Goal: Transaction & Acquisition: Download file/media

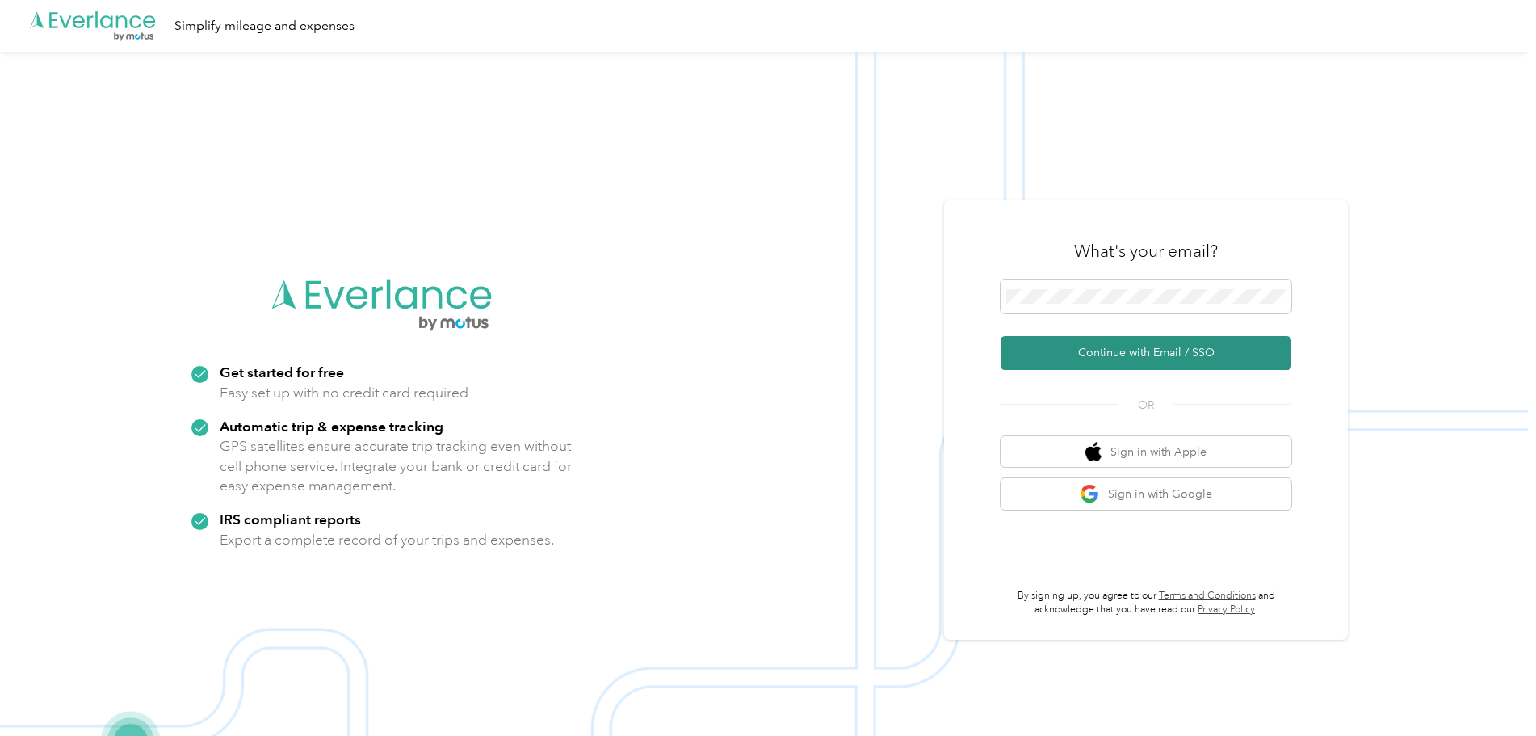
click at [1117, 351] on button "Continue with Email / SSO" at bounding box center [1146, 353] width 291 height 34
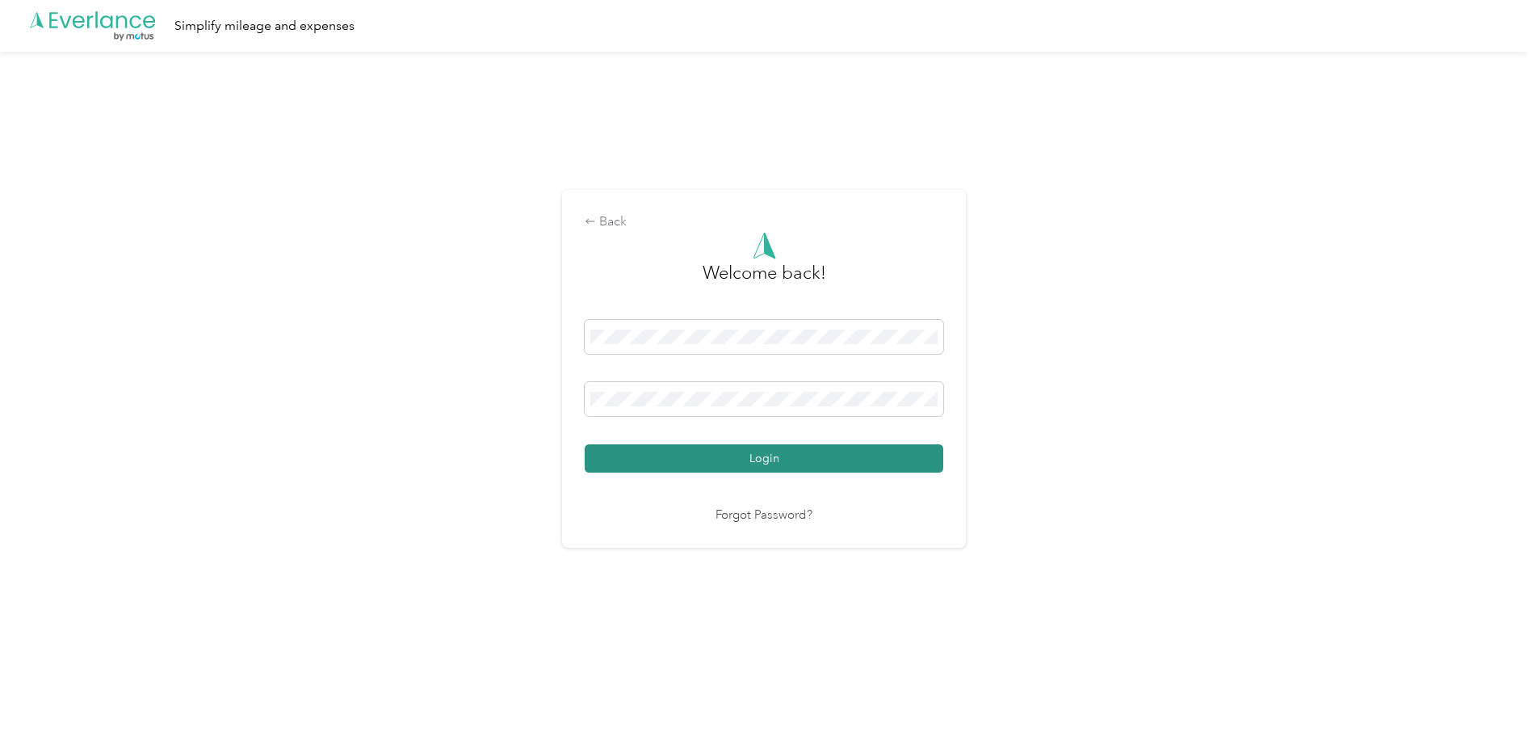
click at [745, 463] on button "Login" at bounding box center [764, 458] width 359 height 28
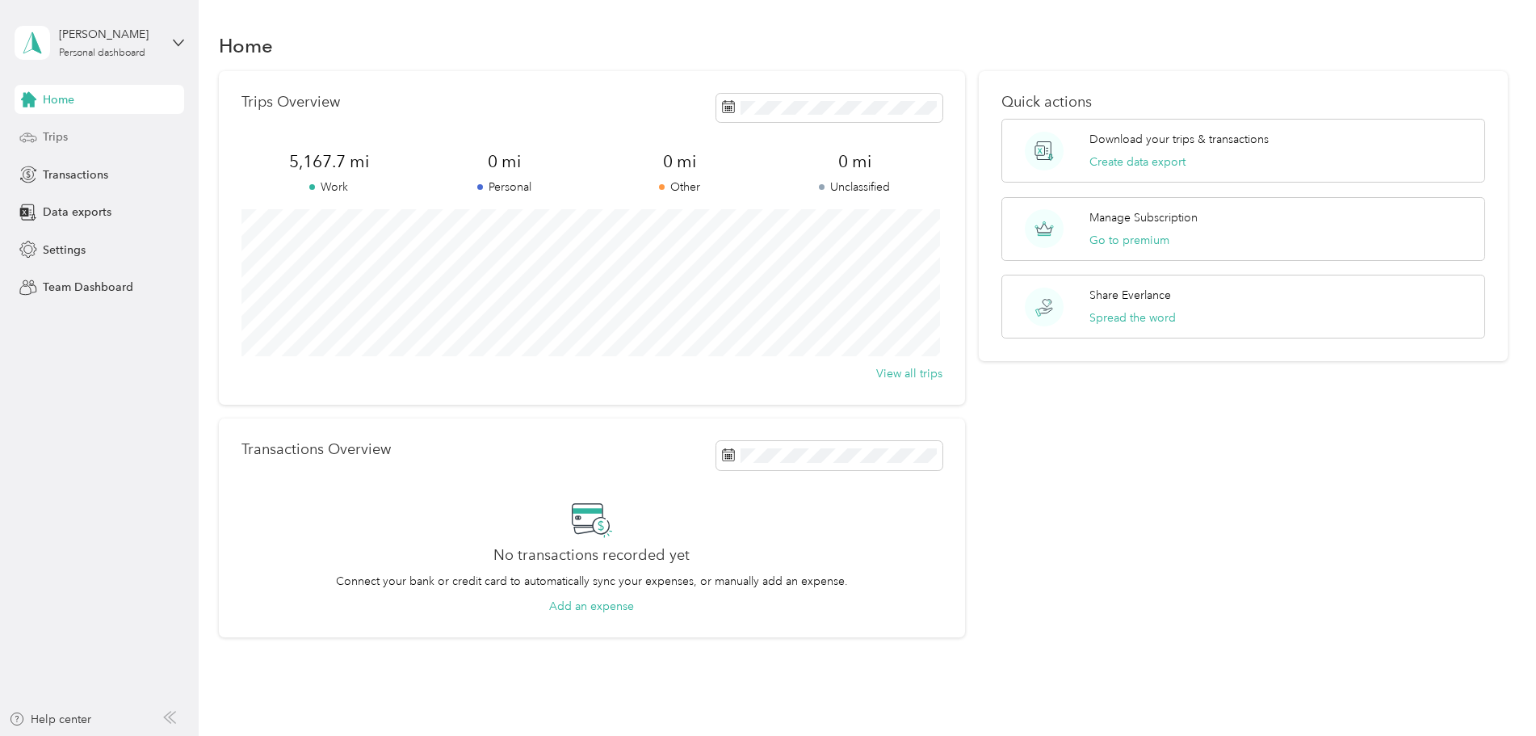
click at [64, 143] on span "Trips" at bounding box center [55, 136] width 25 height 17
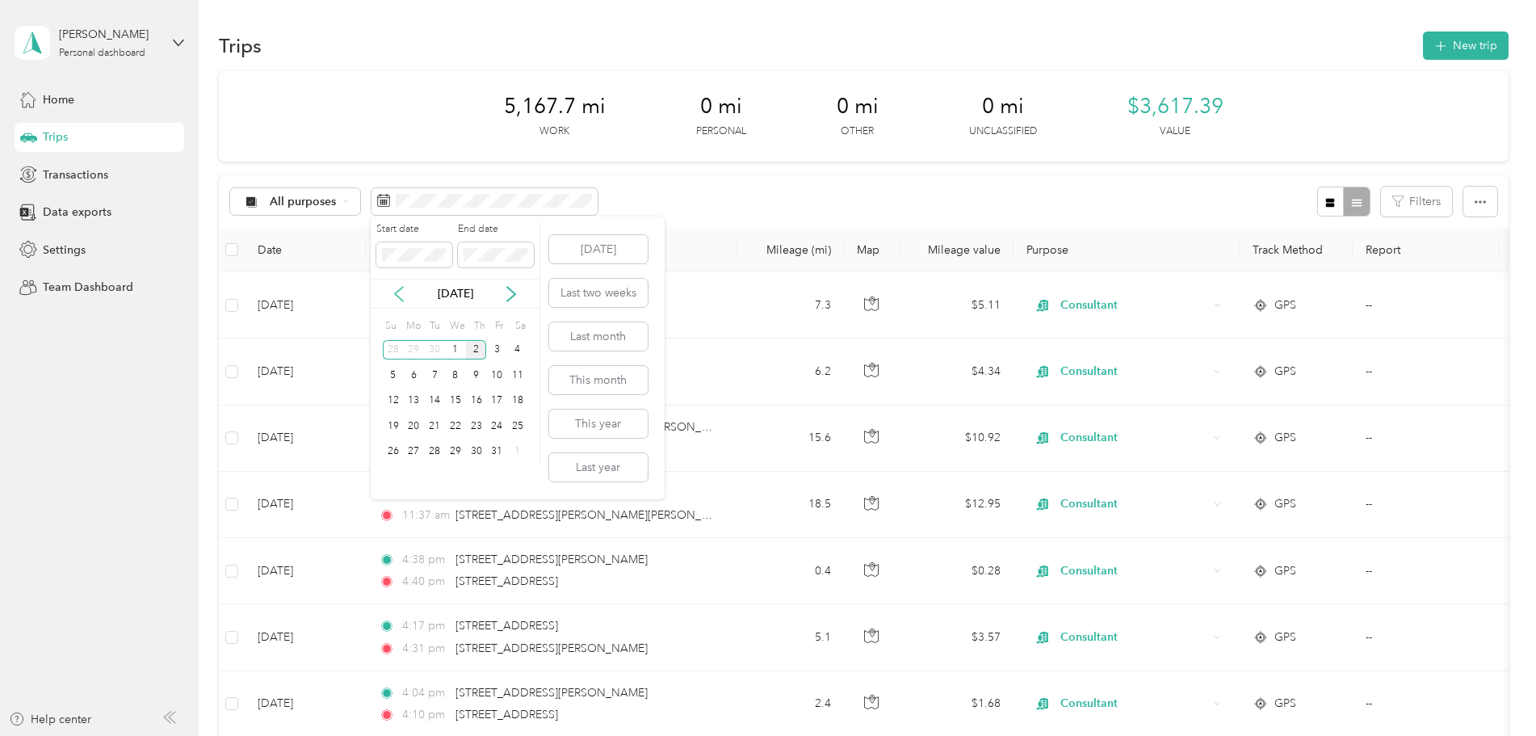
click at [401, 296] on icon at bounding box center [399, 294] width 16 height 16
click at [413, 349] on div "1" at bounding box center [414, 350] width 21 height 20
click at [437, 451] on div "30" at bounding box center [434, 452] width 21 height 20
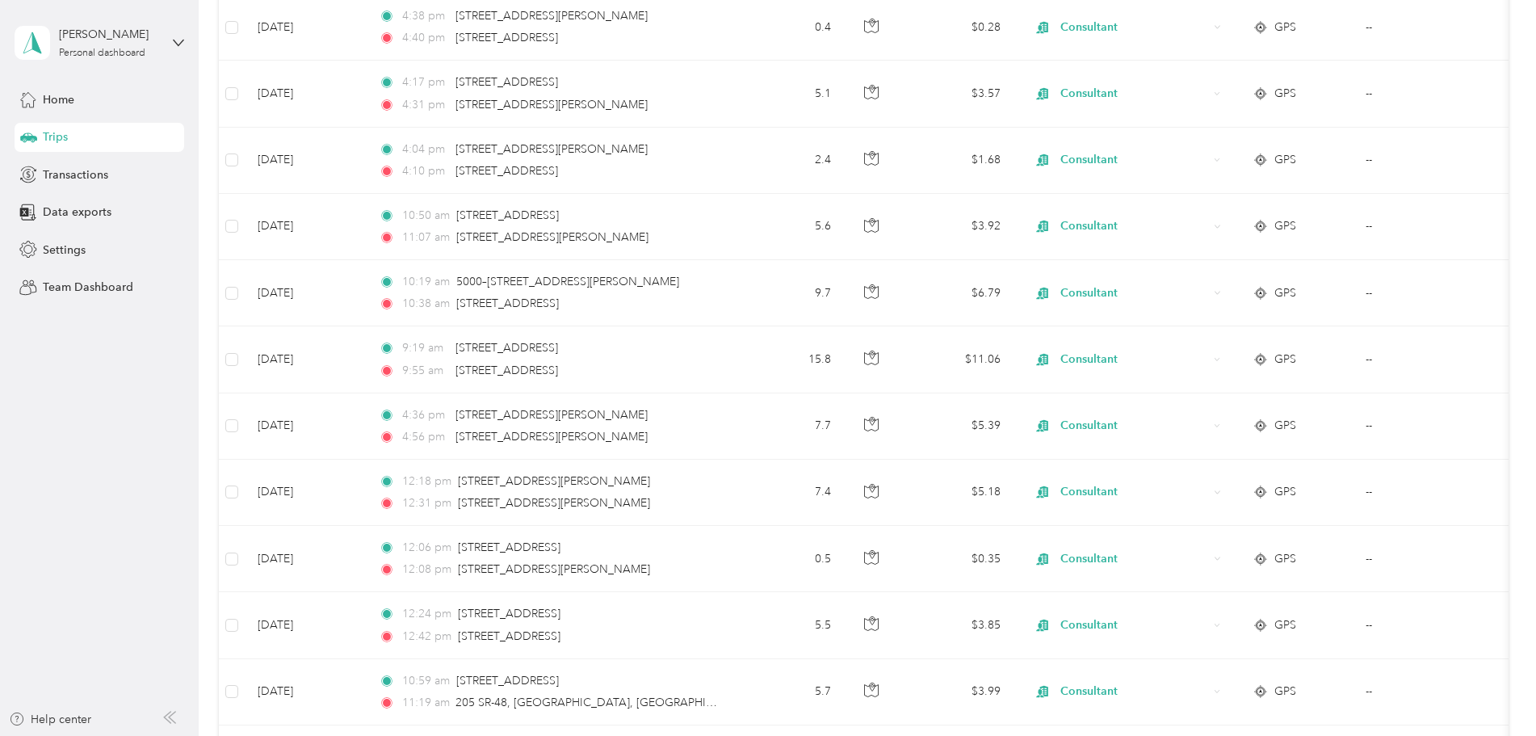
scroll to position [36, 0]
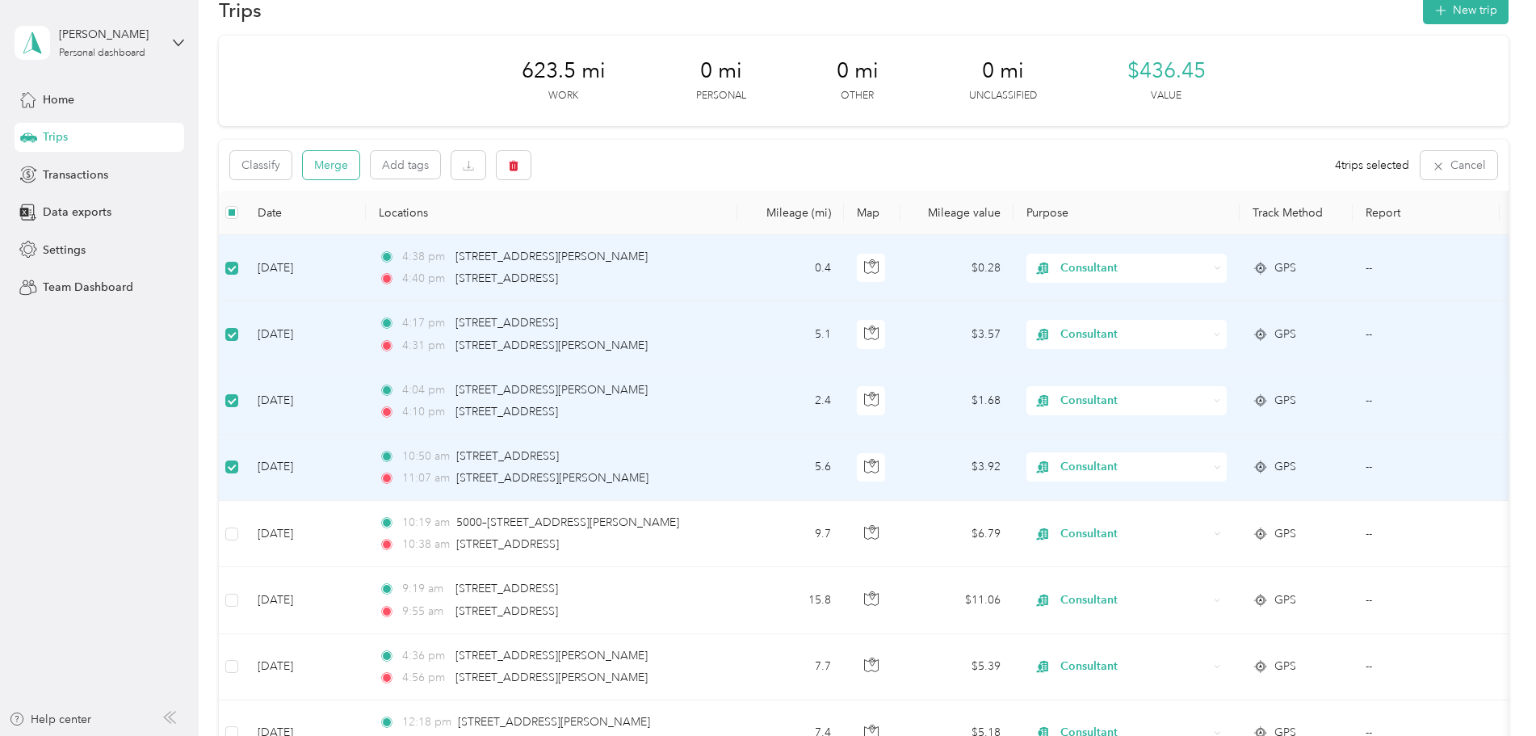
click at [321, 156] on button "Merge" at bounding box center [331, 165] width 57 height 28
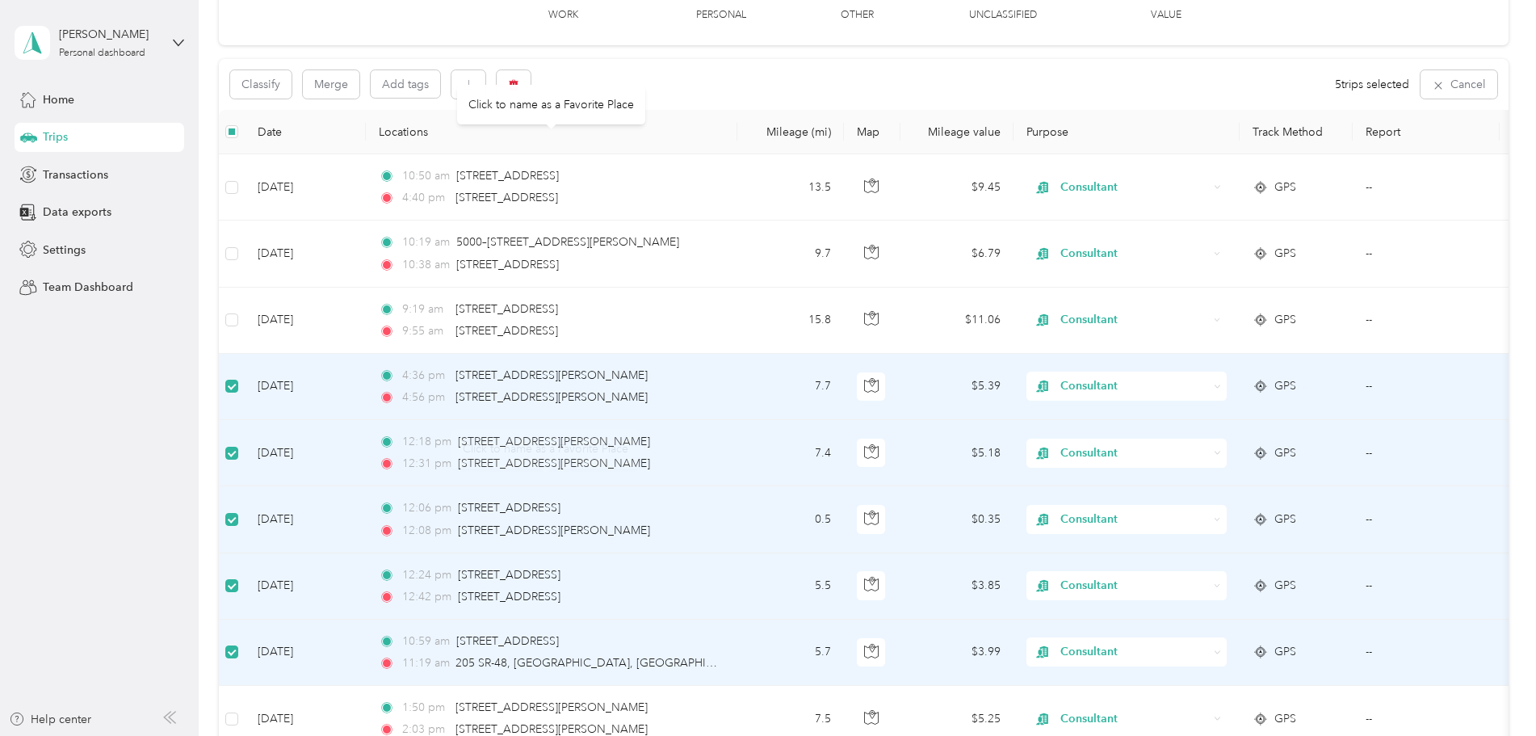
scroll to position [0, 0]
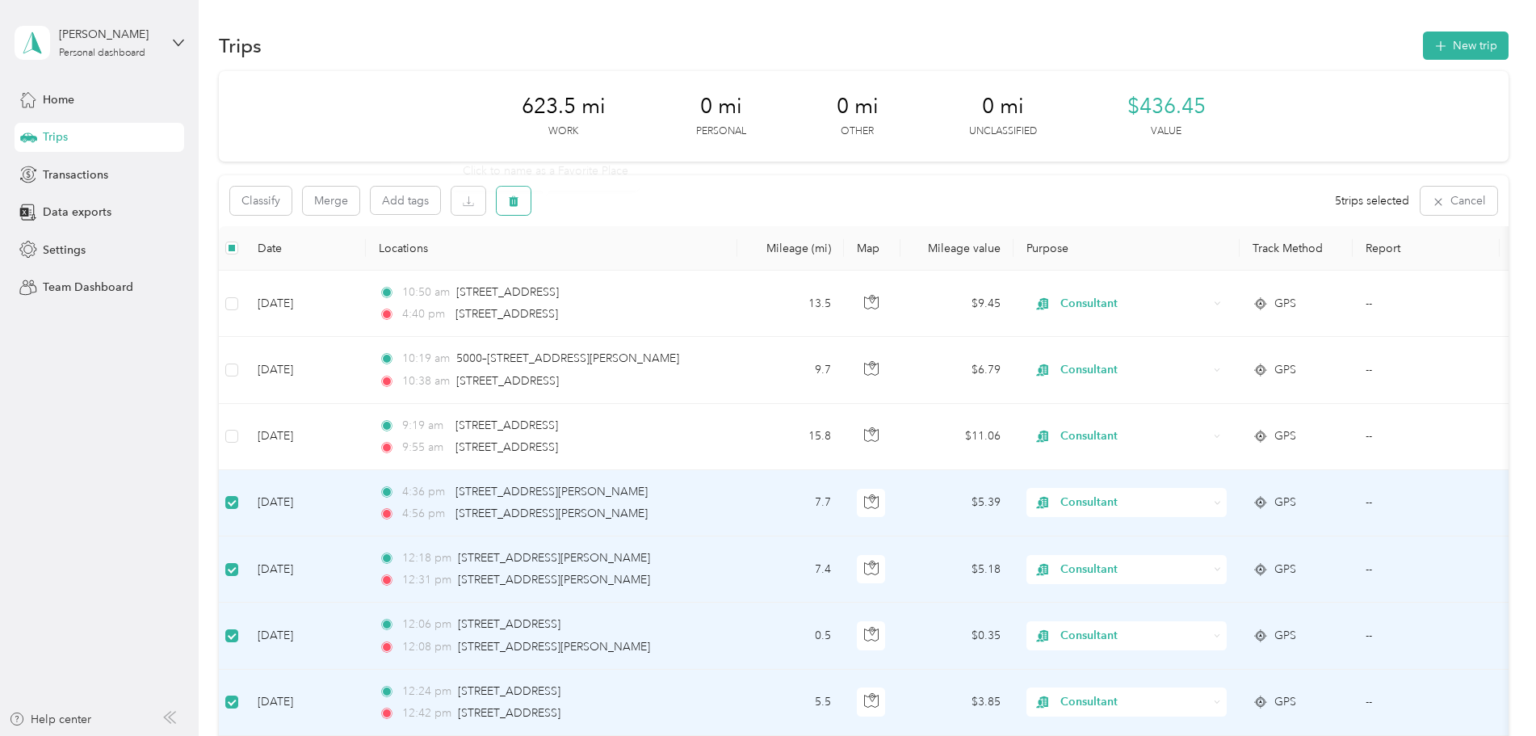
click at [508, 200] on icon "button" at bounding box center [513, 200] width 11 height 11
click at [637, 270] on button "Yes" at bounding box center [633, 268] width 31 height 26
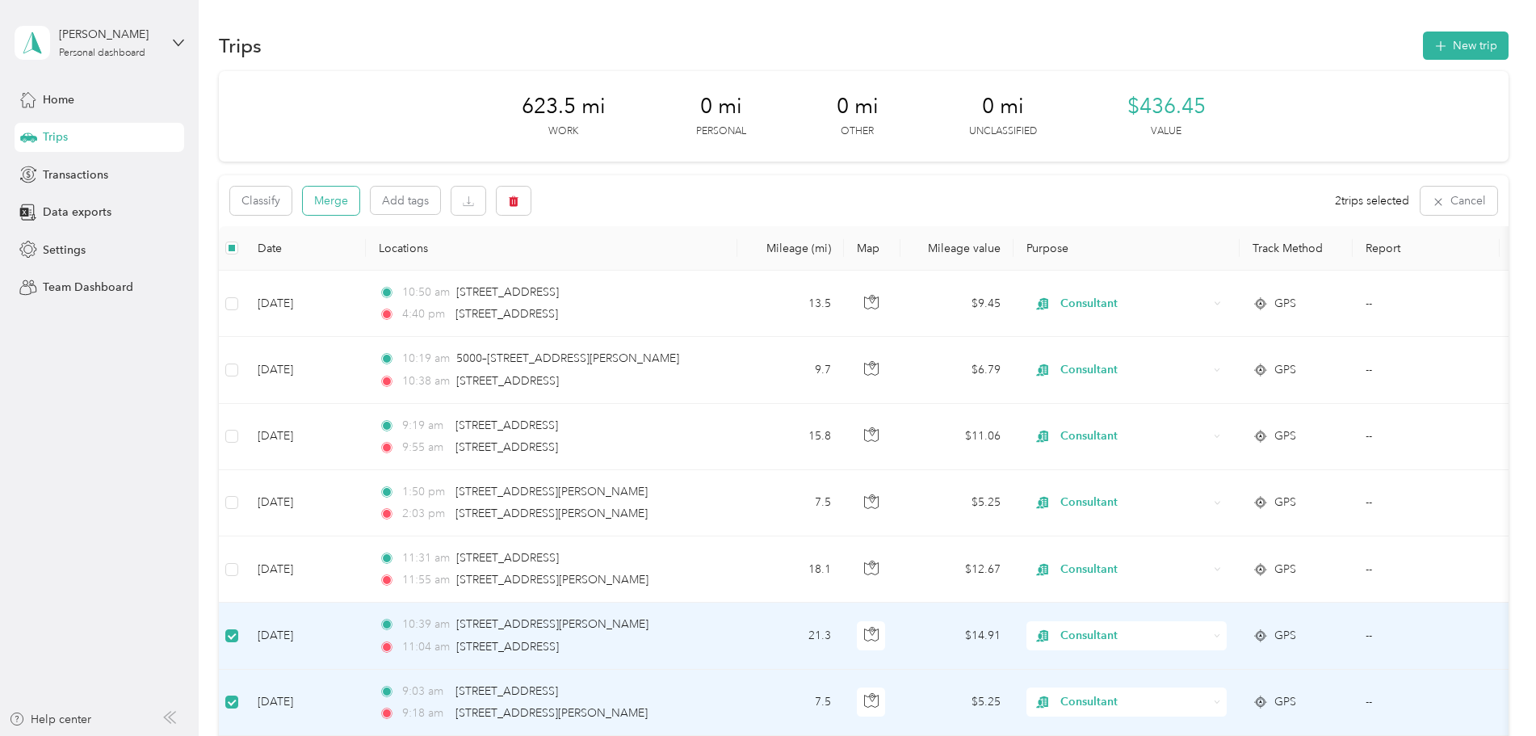
click at [326, 212] on button "Merge" at bounding box center [331, 201] width 57 height 28
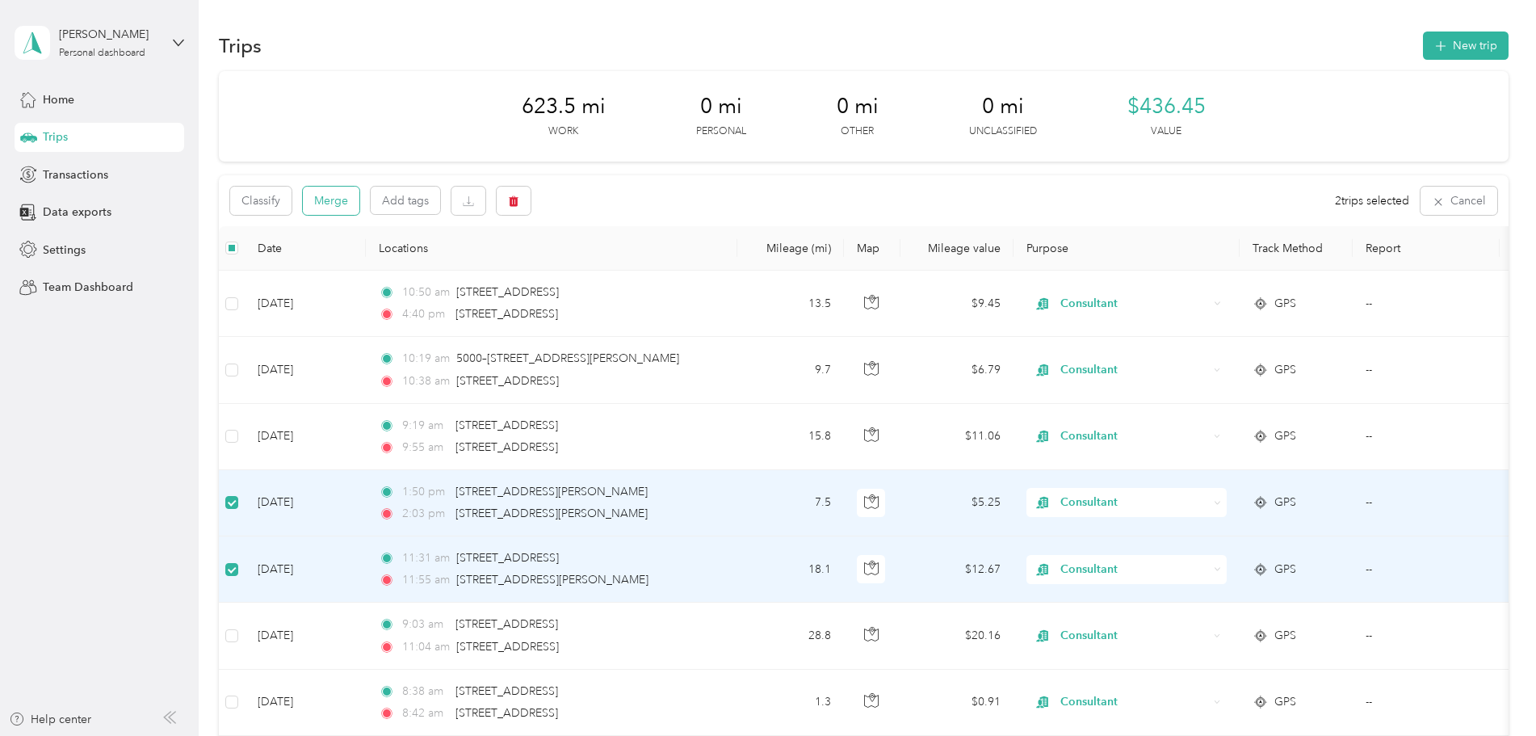
click at [323, 210] on button "Merge" at bounding box center [331, 201] width 57 height 28
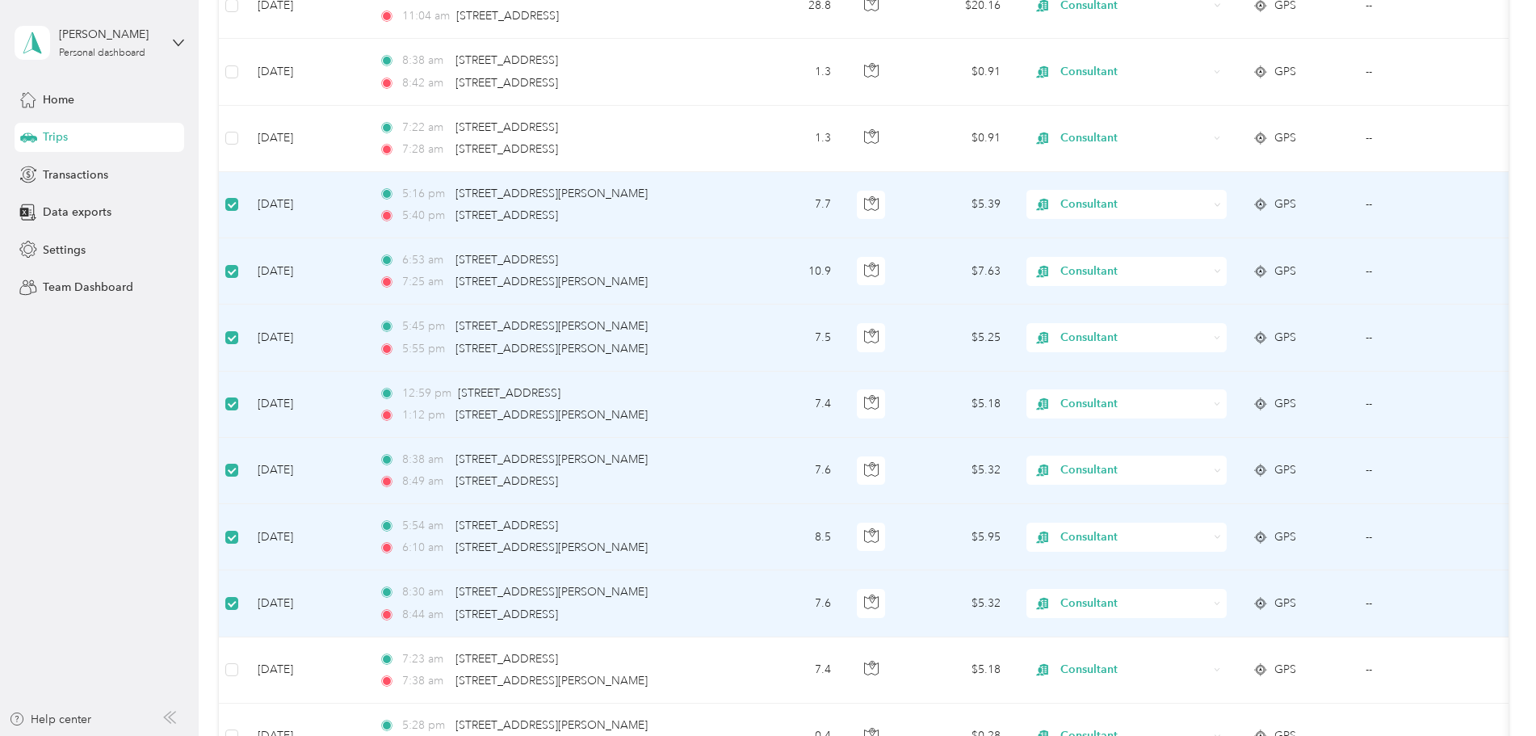
scroll to position [644, 0]
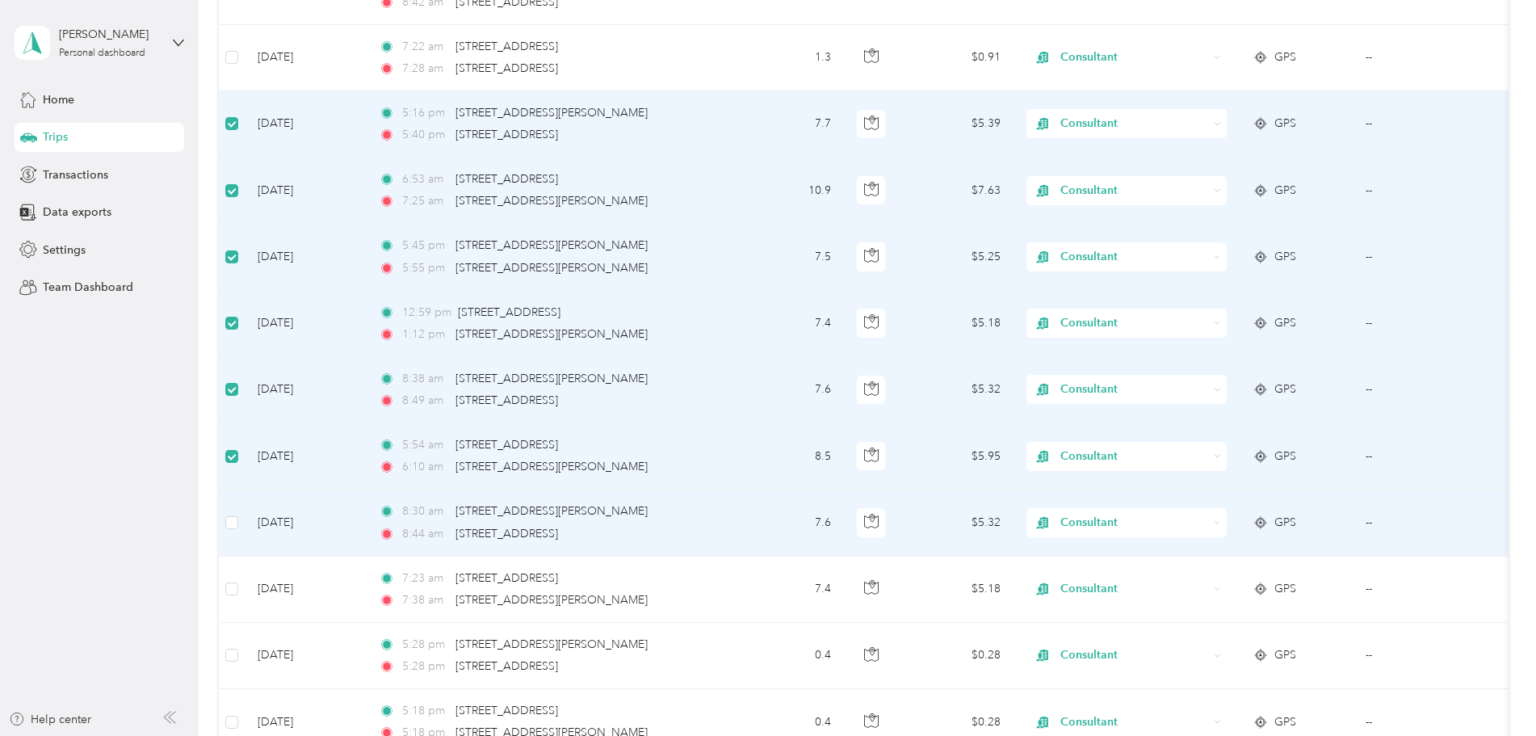
click at [224, 522] on td at bounding box center [232, 522] width 26 height 66
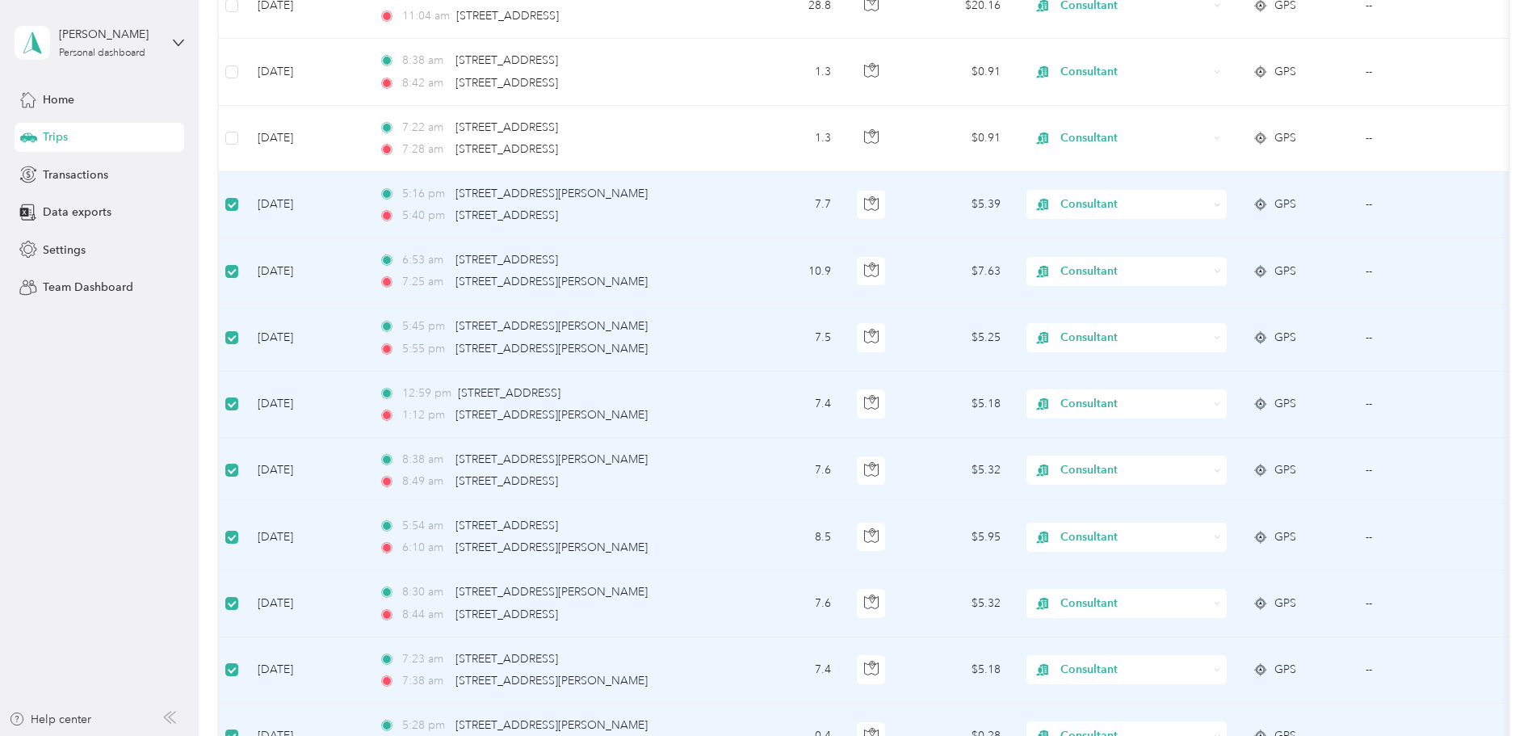
scroll to position [0, 0]
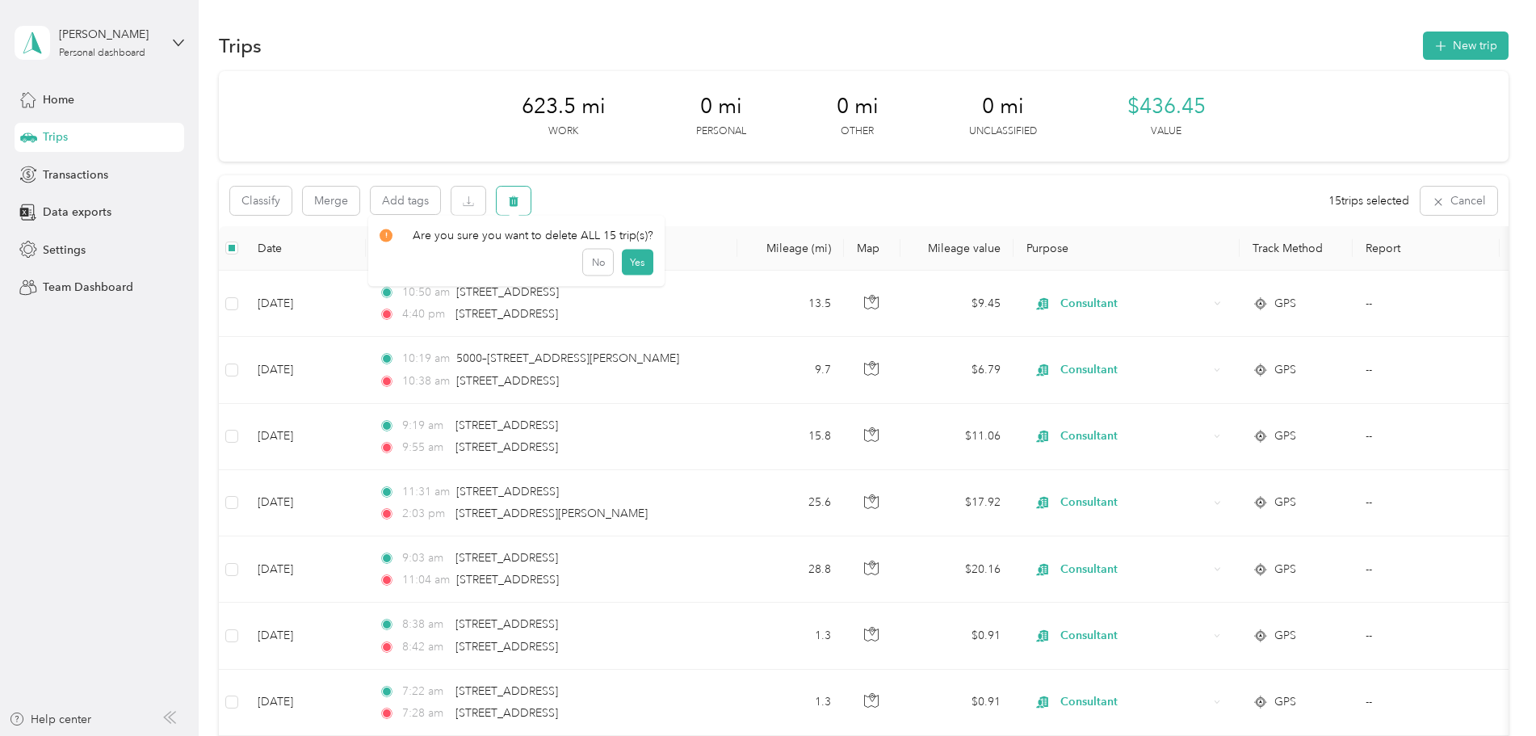
click at [522, 209] on button "button" at bounding box center [514, 201] width 34 height 28
click at [641, 267] on button "Yes" at bounding box center [636, 268] width 31 height 26
click at [338, 206] on button "Merge" at bounding box center [331, 201] width 57 height 28
click at [514, 204] on icon "button" at bounding box center [514, 201] width 10 height 10
click at [642, 273] on button "Yes" at bounding box center [633, 268] width 31 height 26
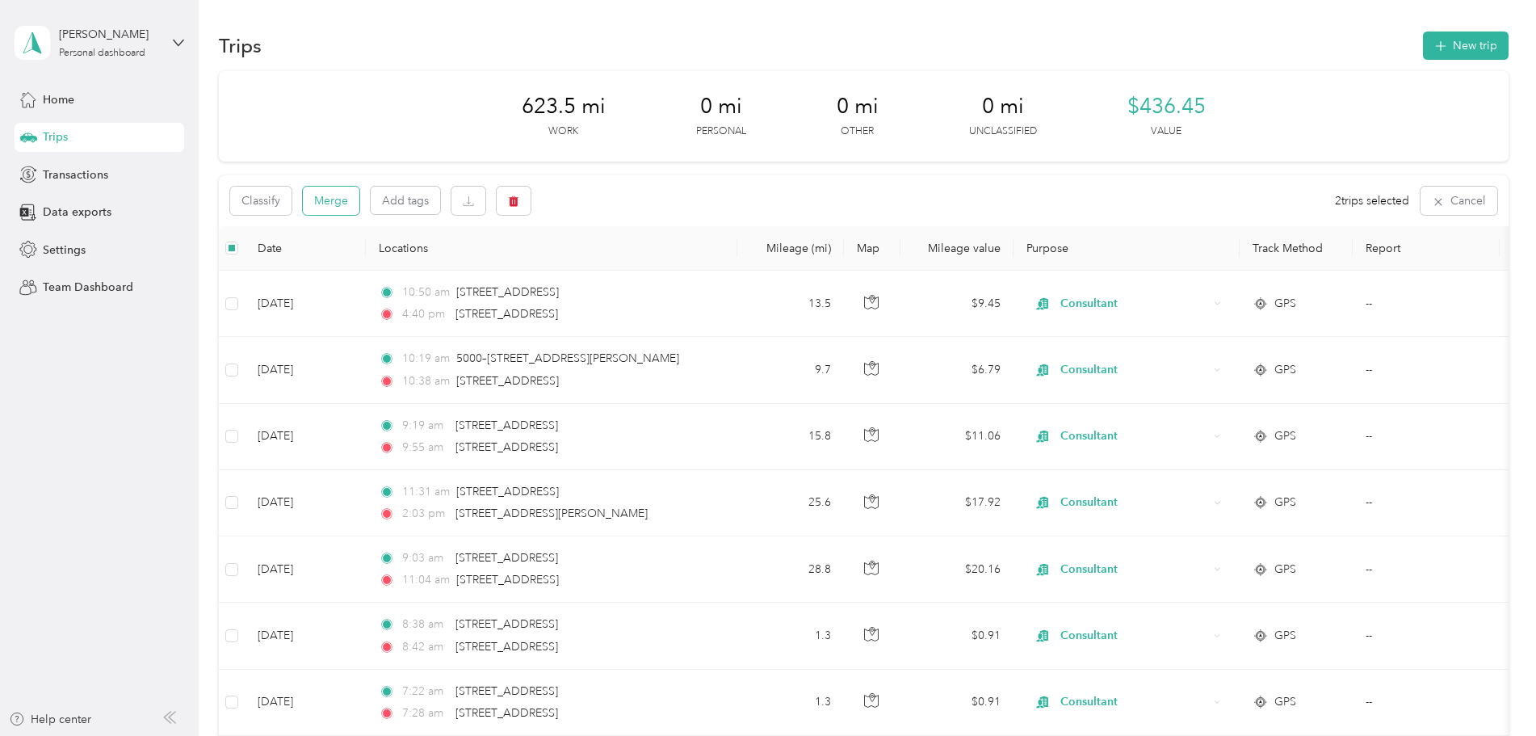
click at [335, 212] on button "Merge" at bounding box center [331, 201] width 57 height 28
click at [338, 211] on button "Merge" at bounding box center [331, 201] width 57 height 28
click at [512, 192] on button "button" at bounding box center [514, 201] width 34 height 28
click at [639, 266] on button "Yes" at bounding box center [636, 268] width 31 height 26
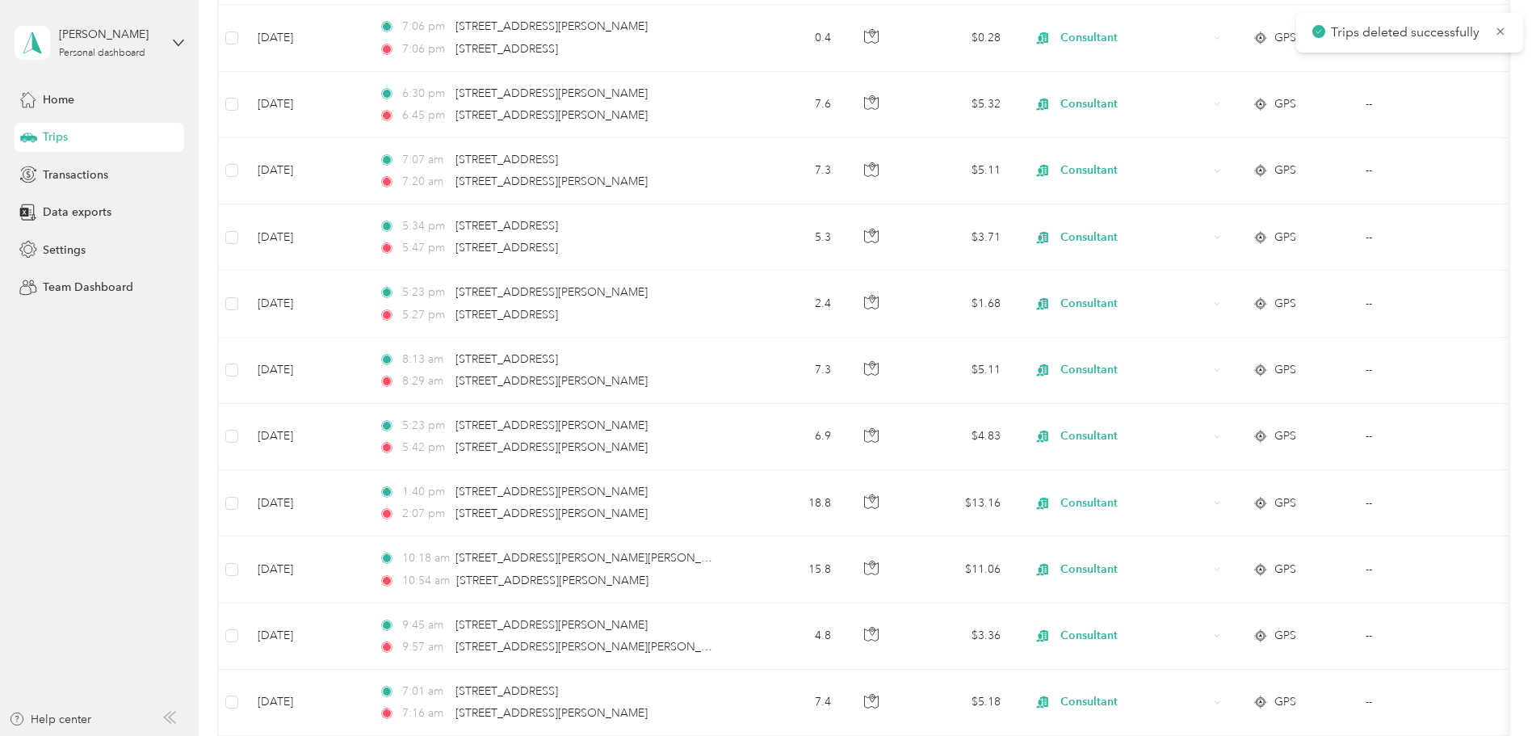
scroll to position [1489, 0]
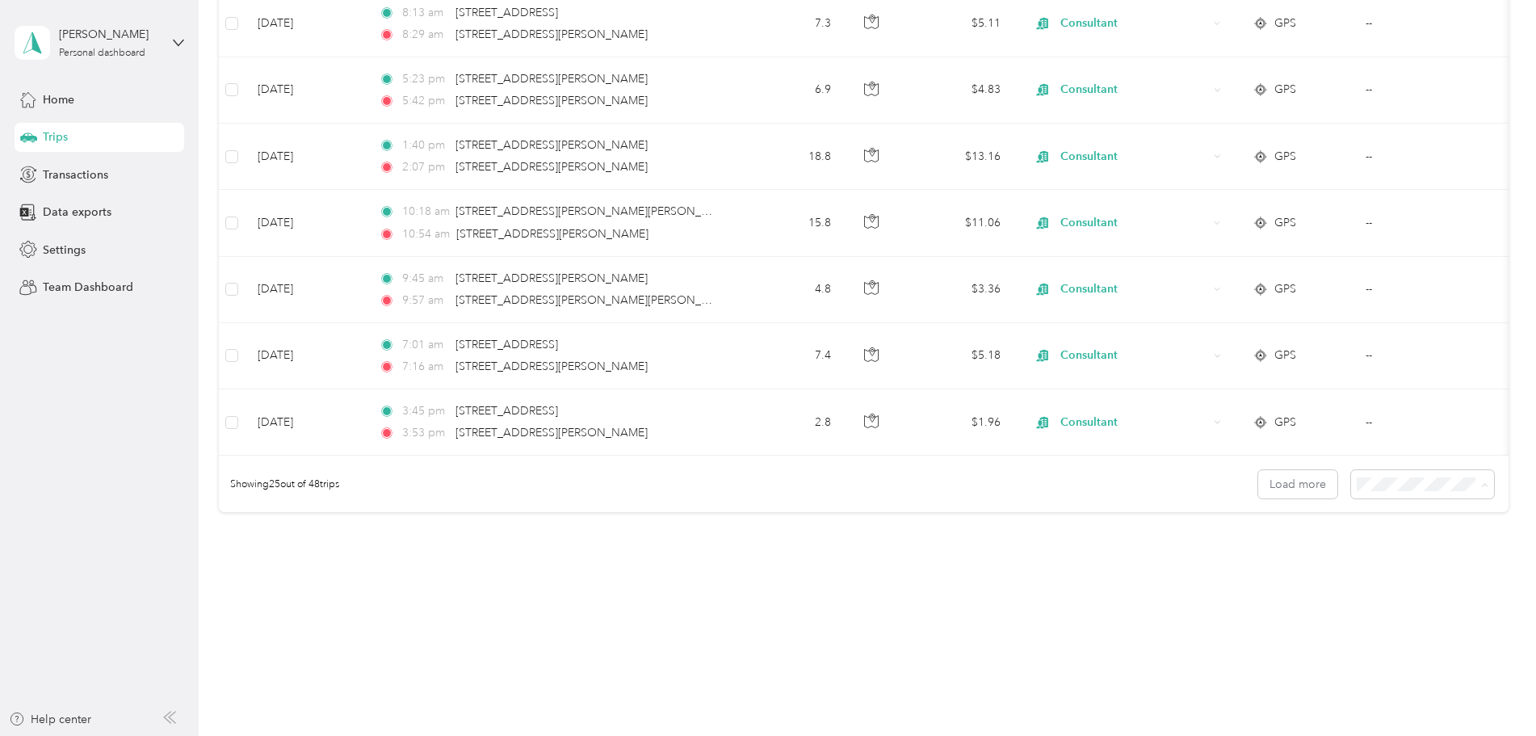
click at [1437, 572] on li "100 per load" at bounding box center [1418, 570] width 143 height 28
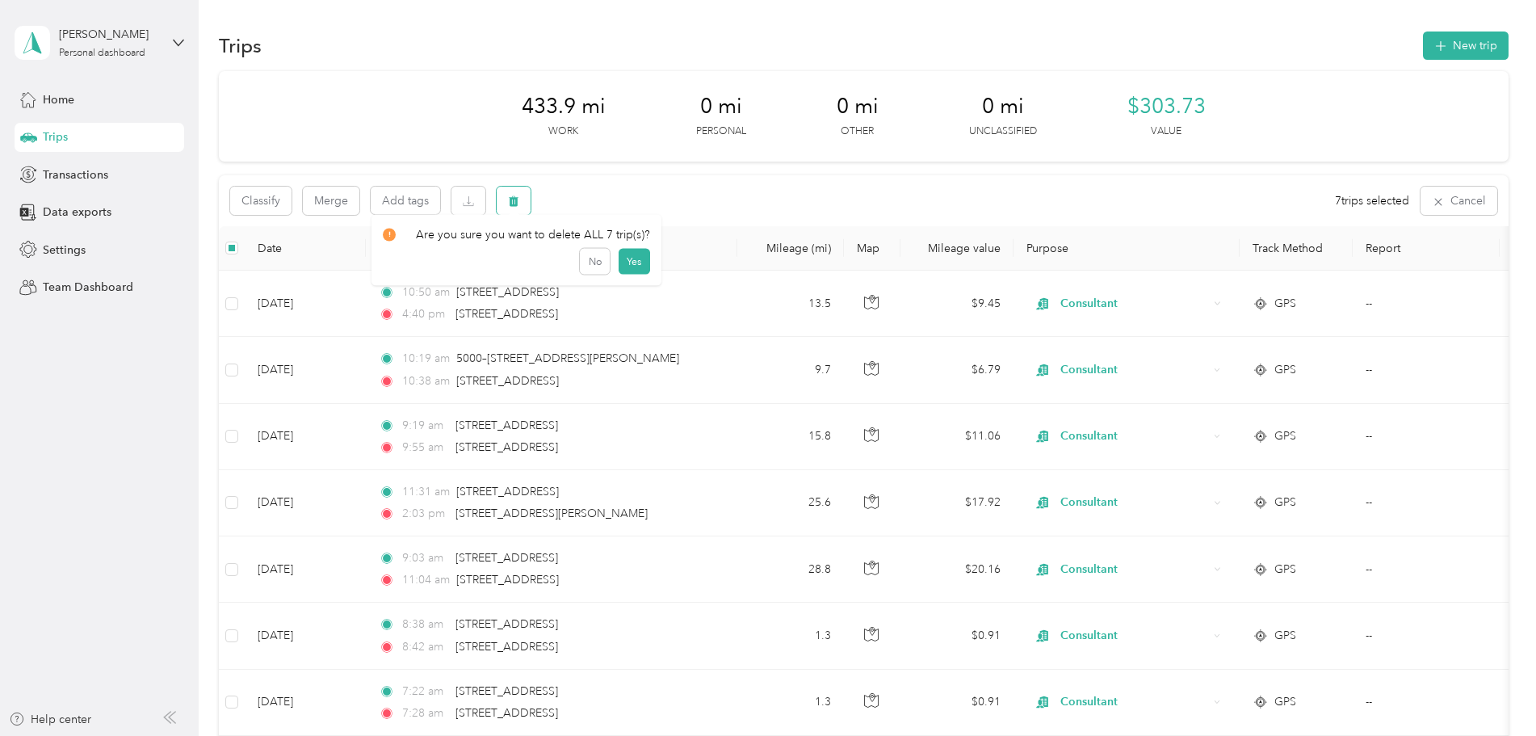
click at [515, 198] on icon "button" at bounding box center [514, 201] width 10 height 10
click at [636, 274] on button "Yes" at bounding box center [633, 268] width 31 height 26
click at [331, 208] on button "Merge" at bounding box center [331, 201] width 57 height 28
click at [331, 204] on button "Merge" at bounding box center [331, 201] width 57 height 28
click at [346, 204] on button "Merge" at bounding box center [331, 201] width 57 height 28
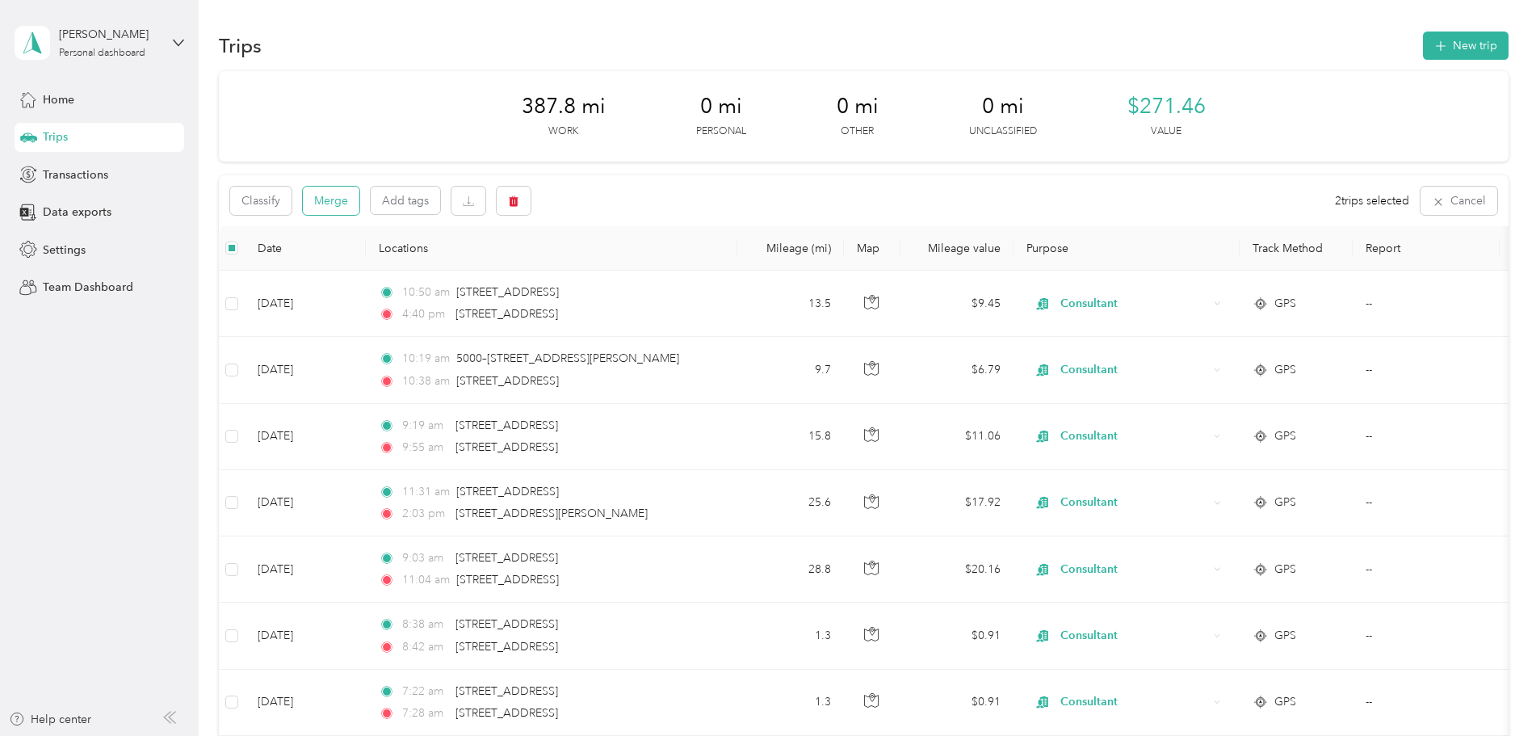
click at [321, 192] on button "Merge" at bounding box center [331, 201] width 57 height 28
click at [348, 199] on button "Merge" at bounding box center [331, 201] width 57 height 28
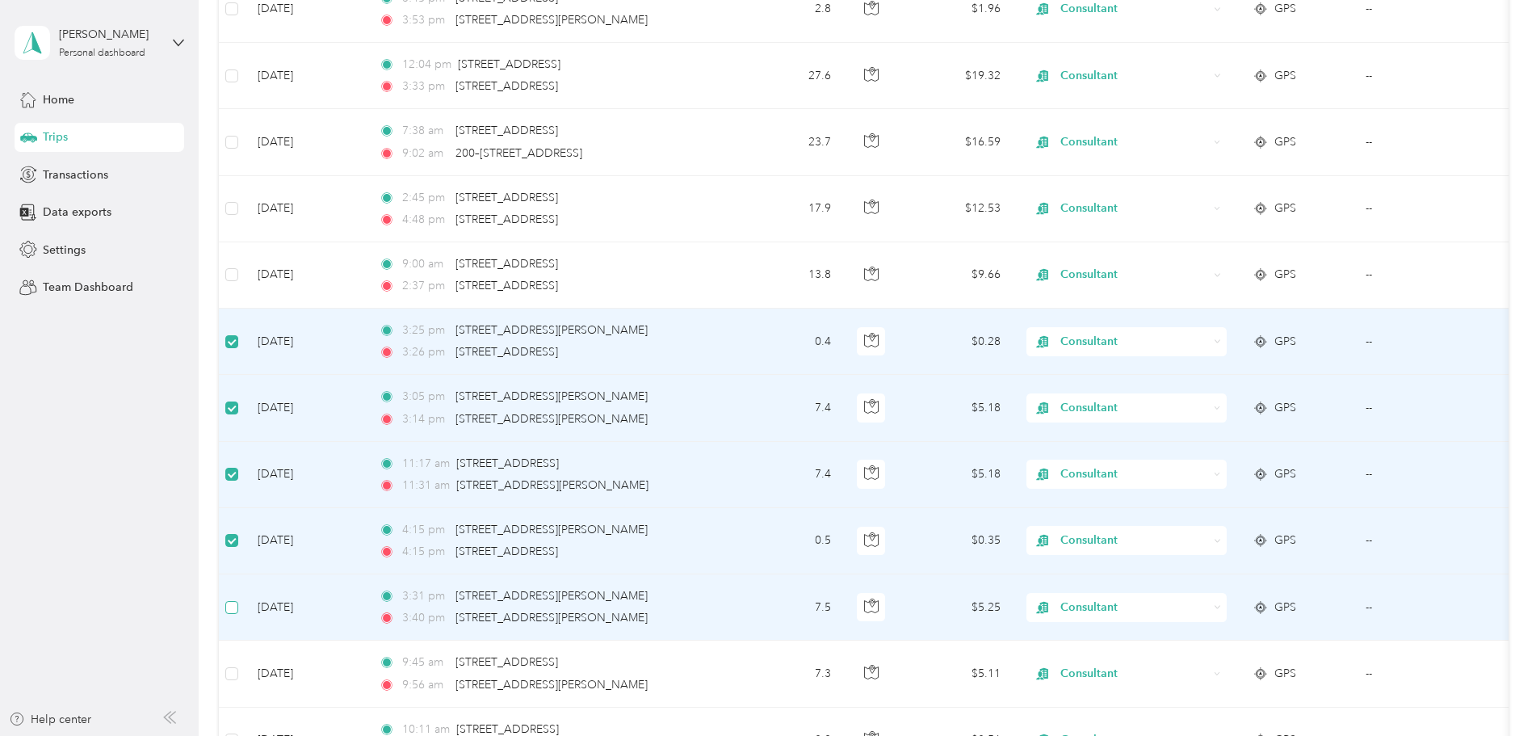
scroll to position [1371, 0]
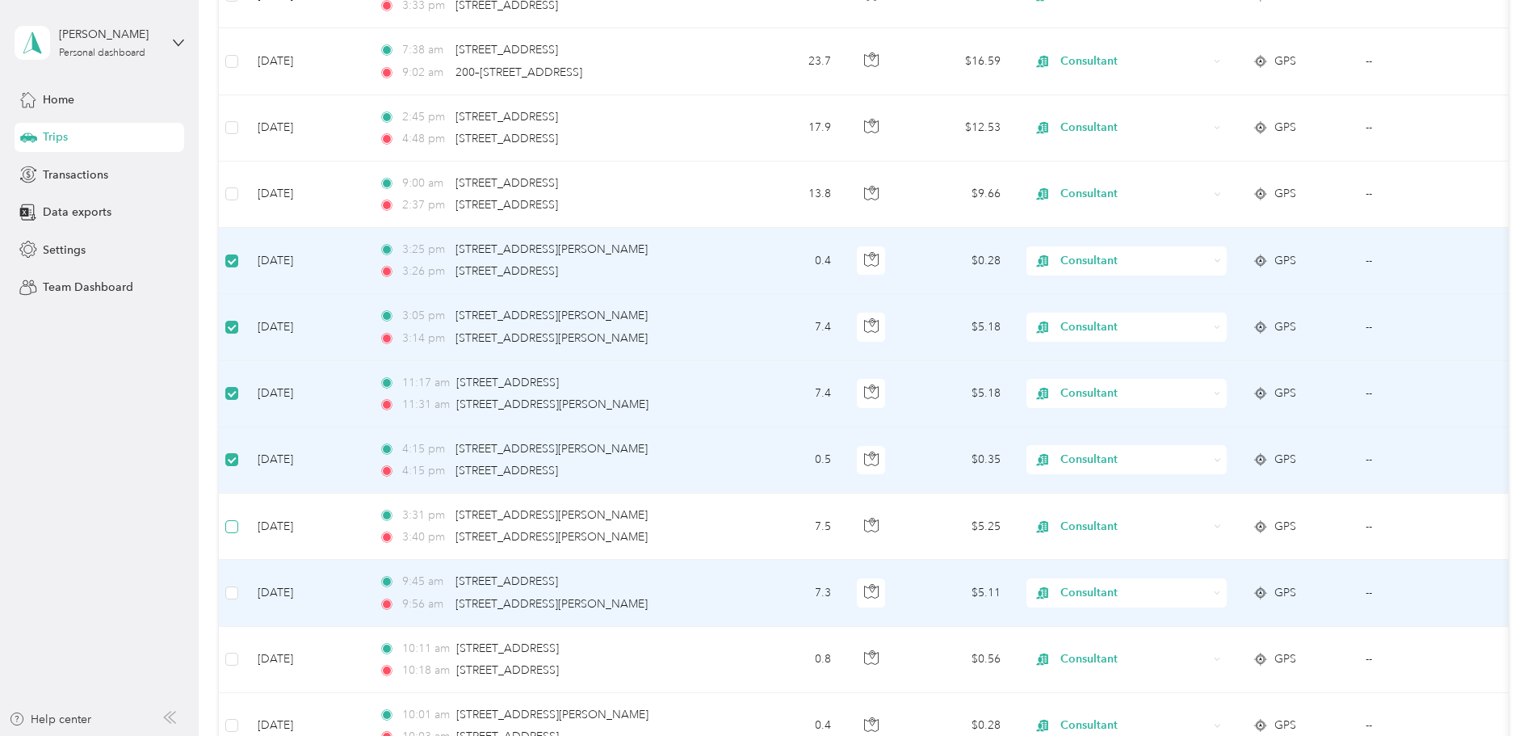
click at [231, 607] on td at bounding box center [232, 593] width 26 height 66
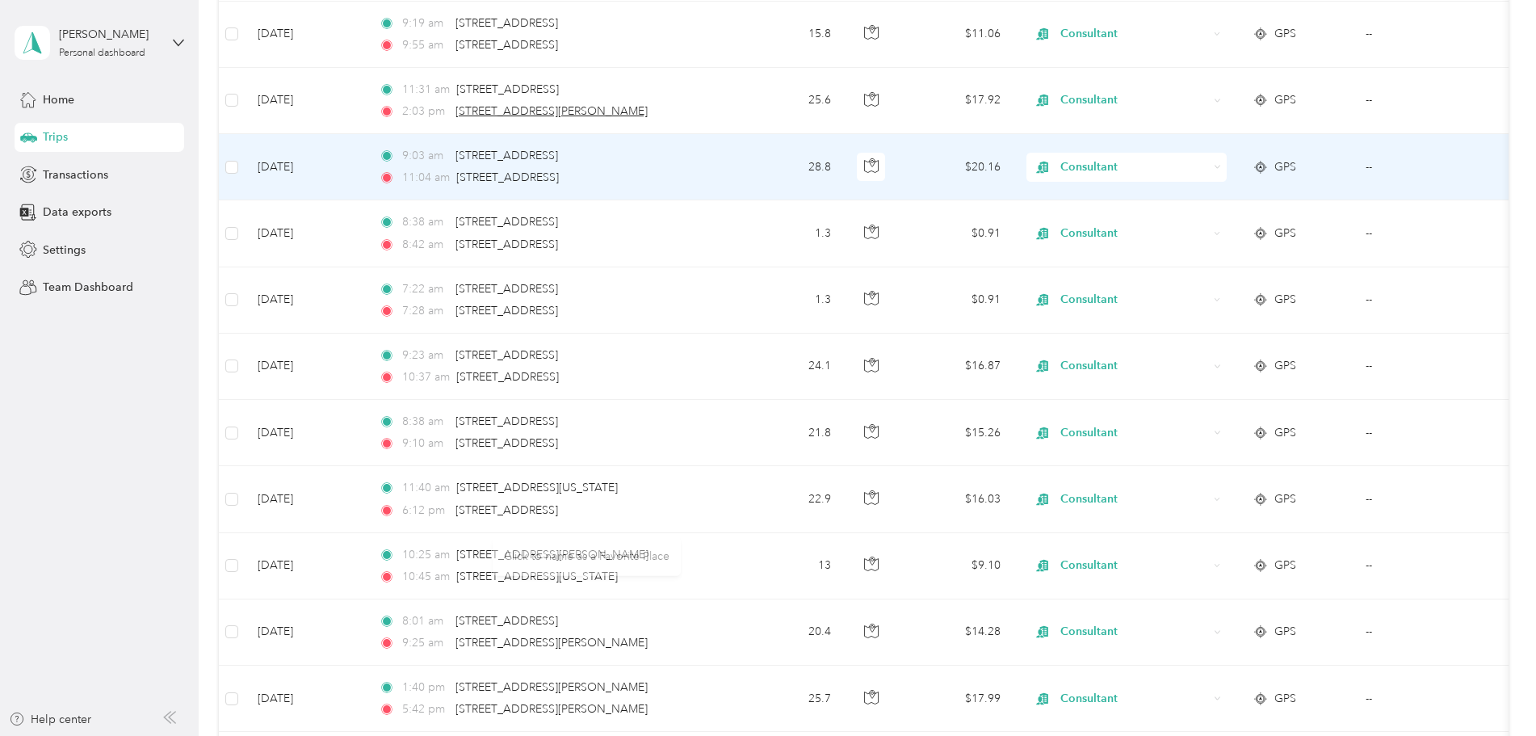
scroll to position [0, 0]
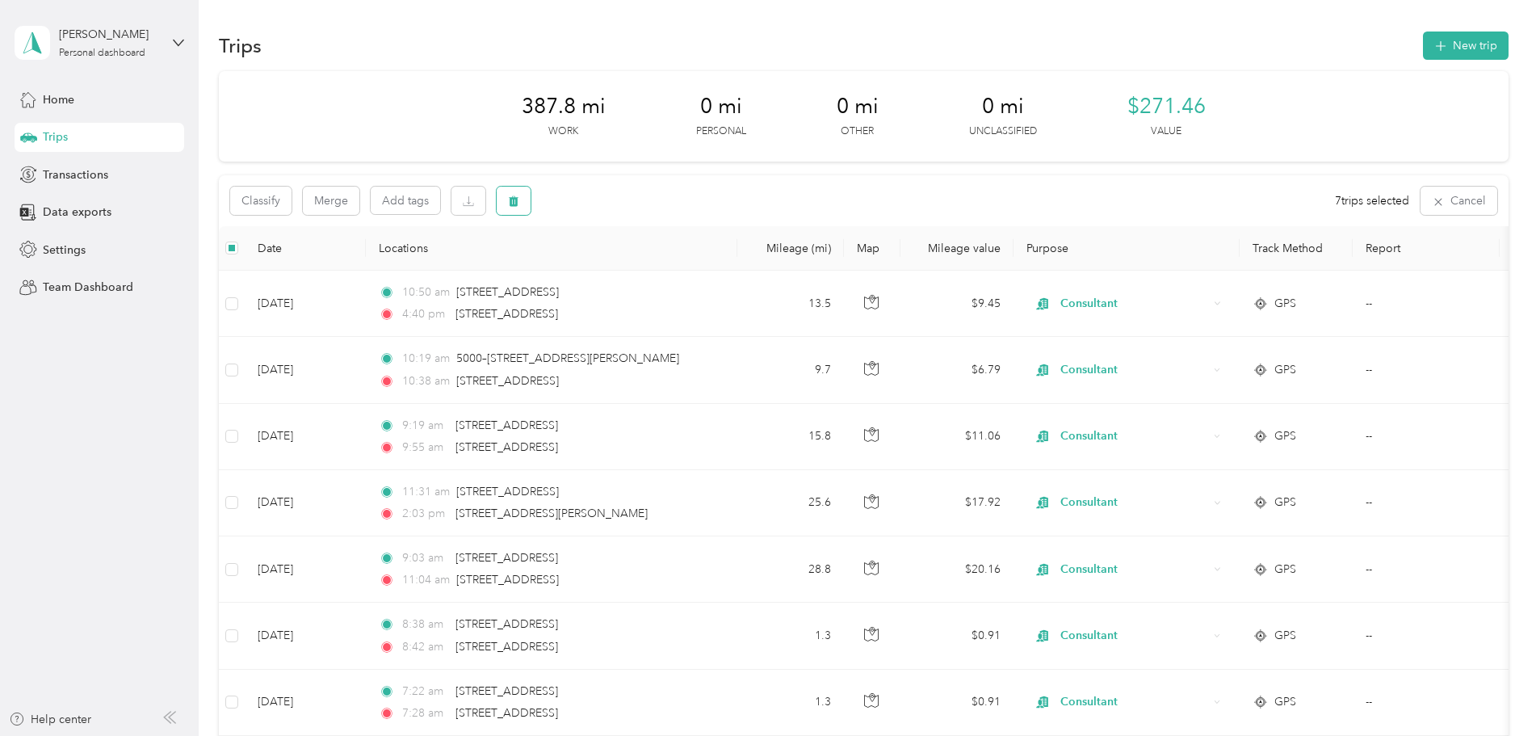
click at [508, 198] on icon "button" at bounding box center [513, 200] width 11 height 11
click at [631, 258] on button "Yes" at bounding box center [633, 268] width 31 height 26
click at [523, 199] on button "button" at bounding box center [514, 201] width 34 height 28
click at [636, 271] on button "Yes" at bounding box center [633, 268] width 31 height 26
click at [87, 215] on span "Data exports" at bounding box center [77, 212] width 69 height 17
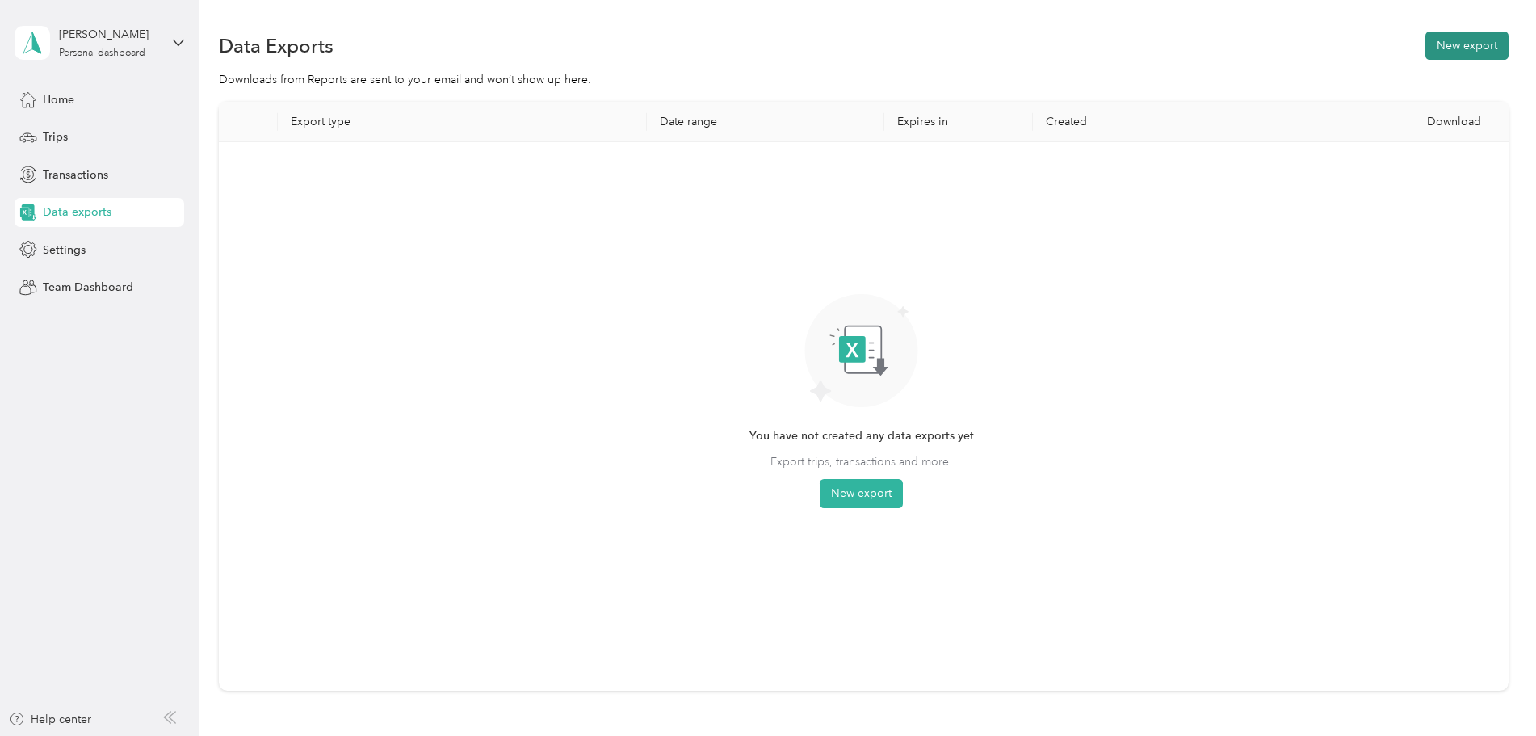
click at [1471, 52] on button "New export" at bounding box center [1466, 45] width 83 height 28
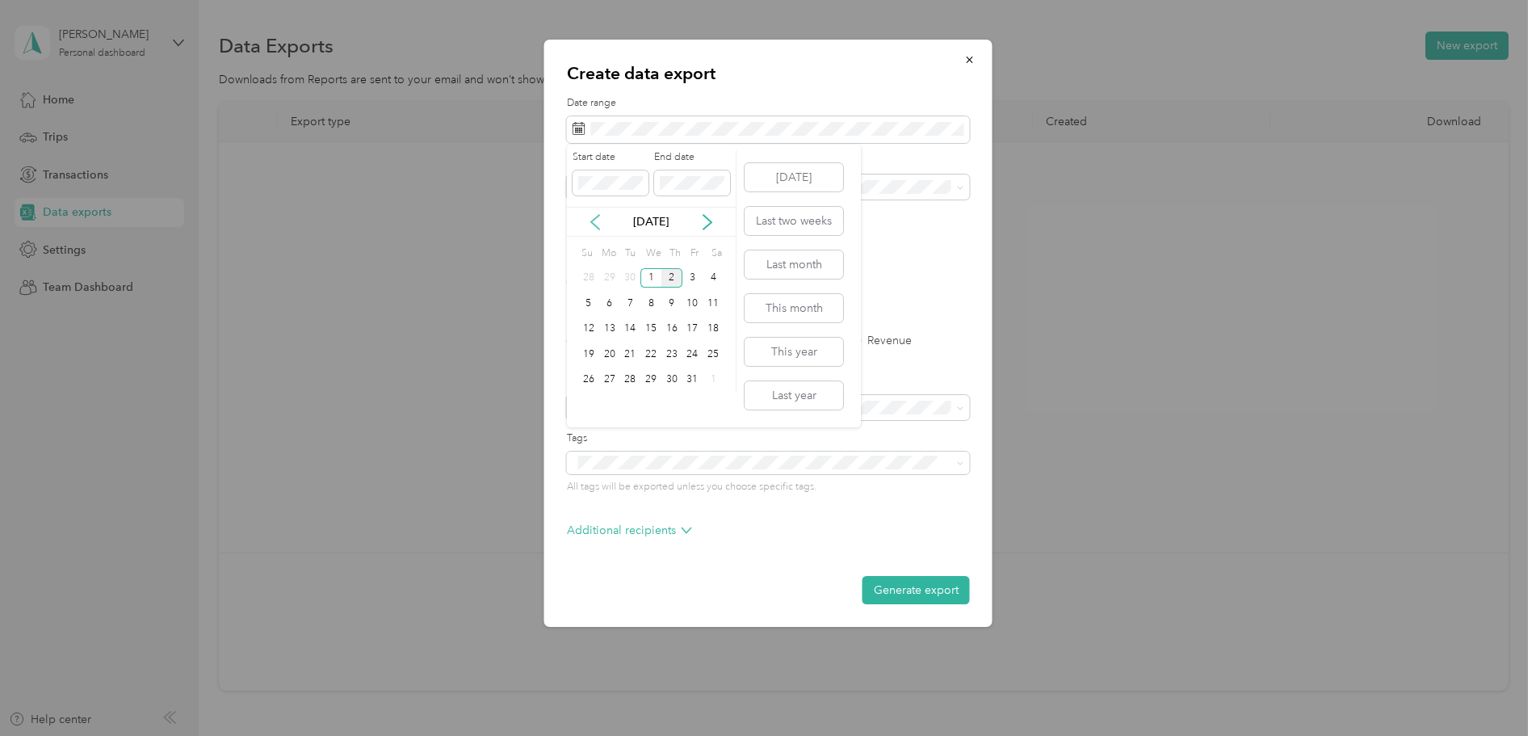
click at [593, 226] on icon at bounding box center [595, 222] width 16 height 16
click at [607, 279] on div "1" at bounding box center [609, 278] width 21 height 20
click at [632, 383] on div "30" at bounding box center [629, 380] width 21 height 20
click at [689, 283] on label "PDF" at bounding box center [702, 281] width 39 height 11
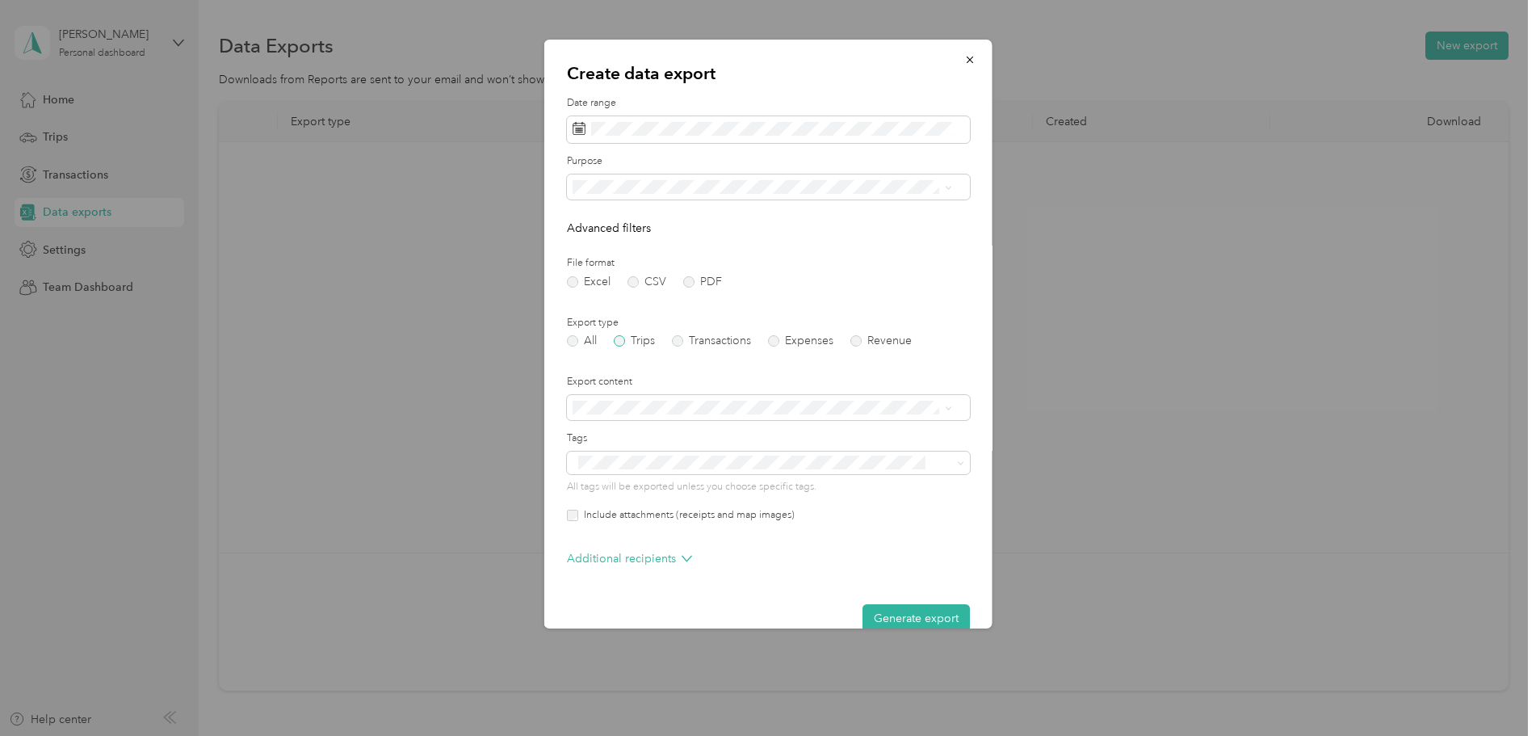
click at [622, 342] on label "Trips" at bounding box center [634, 340] width 41 height 11
click at [947, 220] on p "Advanced filters" at bounding box center [768, 228] width 403 height 17
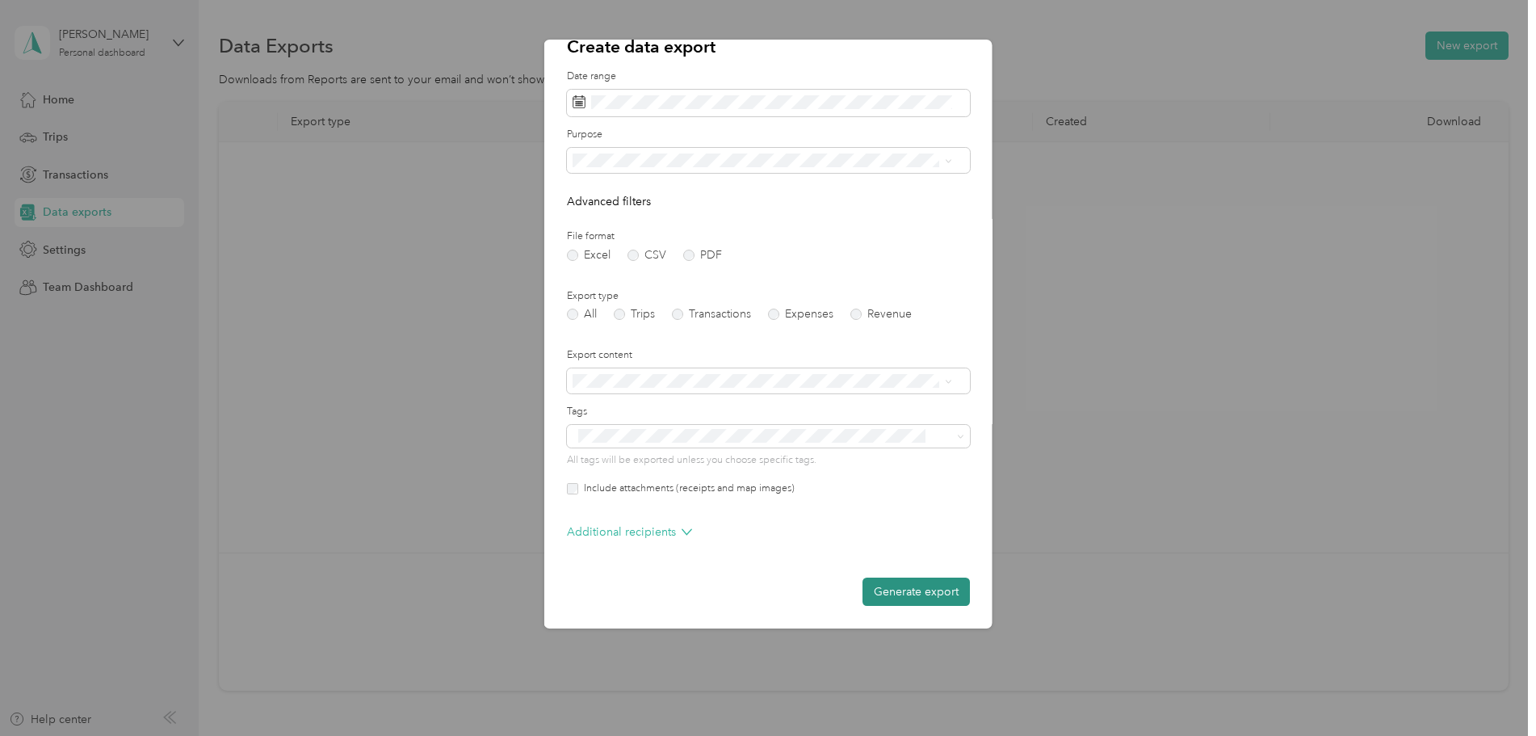
click at [914, 594] on button "Generate export" at bounding box center [916, 591] width 107 height 28
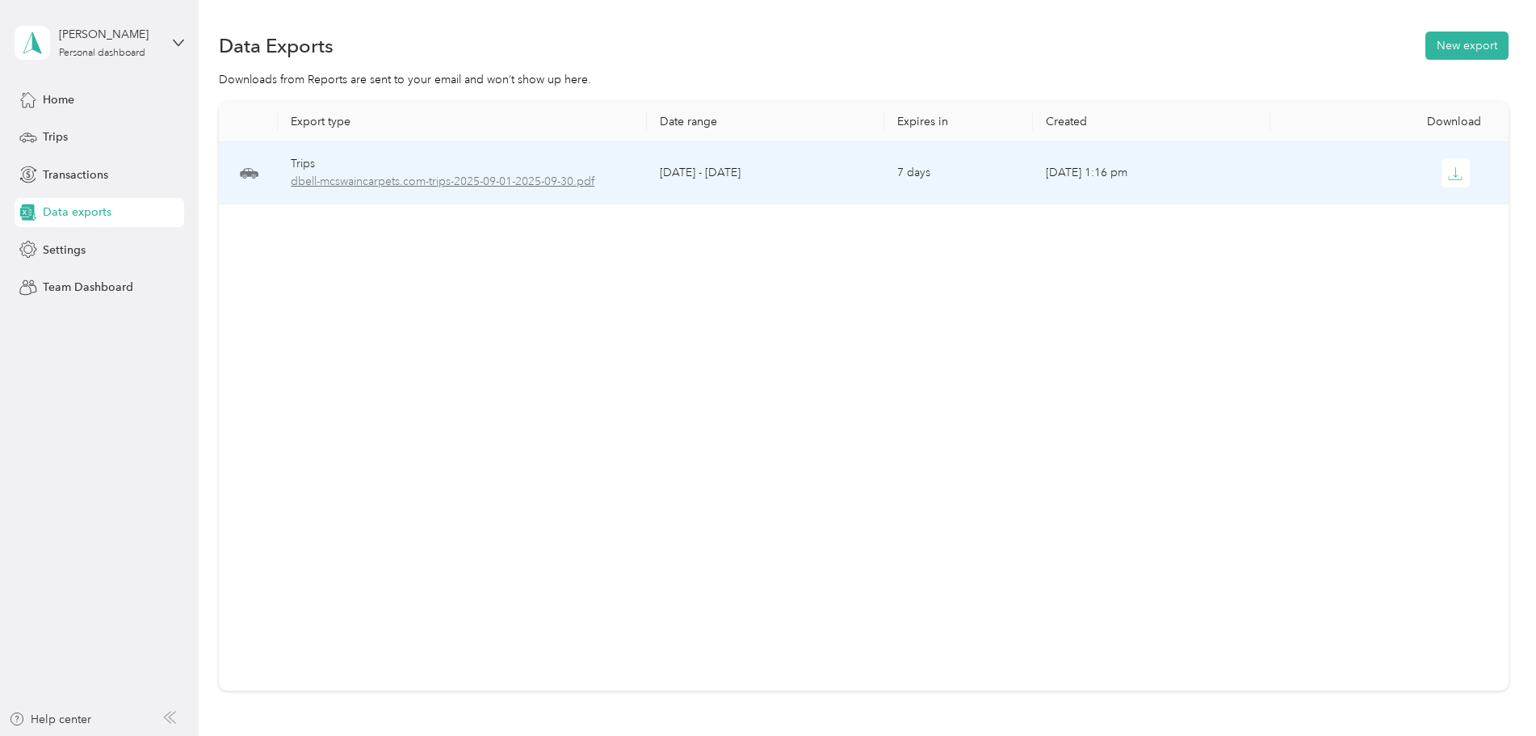
click at [448, 189] on span "dbell-mcswaincarpets.com-trips-2025-09-01-2025-09-30.pdf" at bounding box center [462, 182] width 342 height 18
click at [1448, 176] on icon "button" at bounding box center [1455, 173] width 15 height 15
